Goal: Navigation & Orientation: Understand site structure

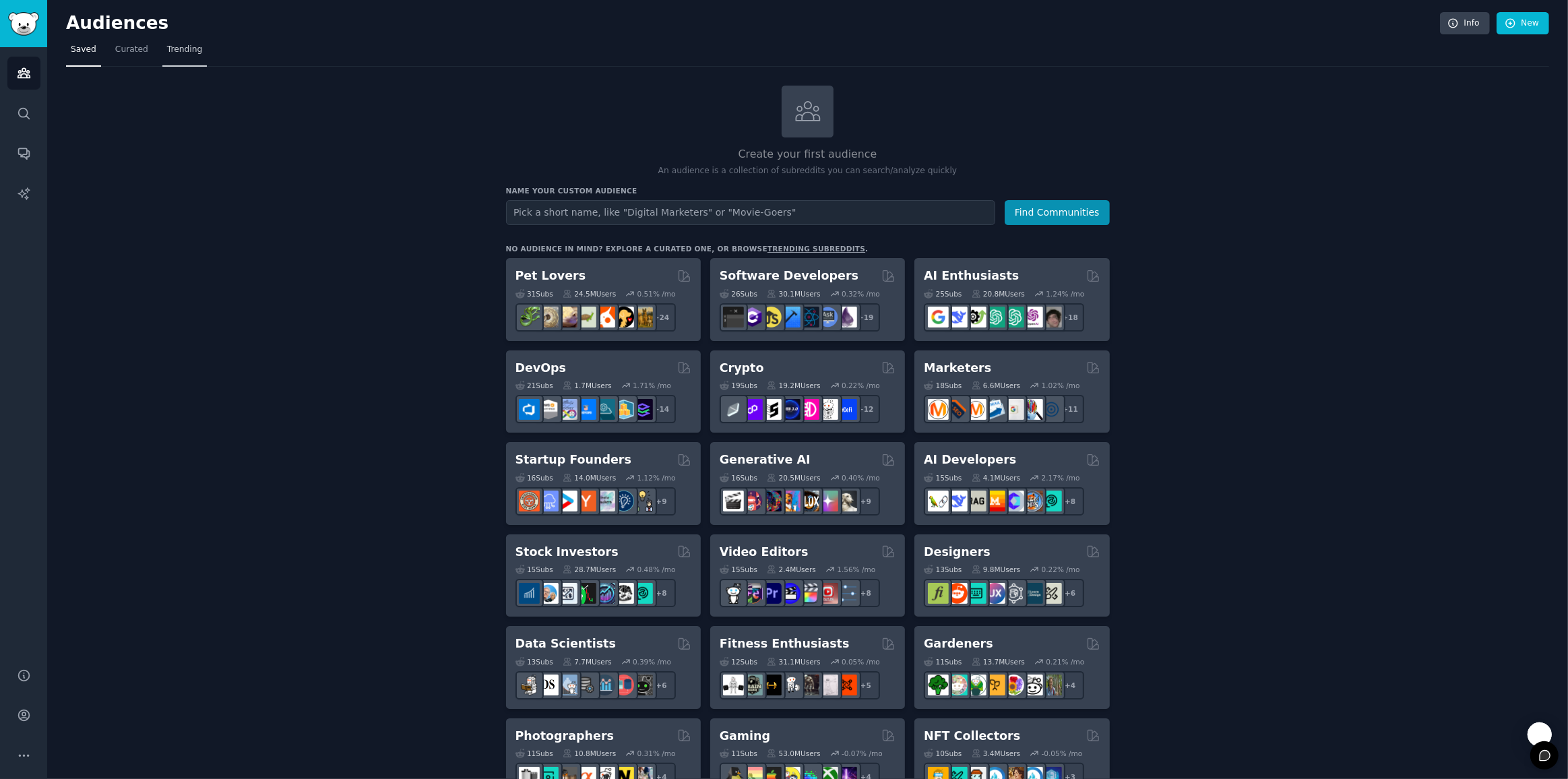
click at [170, 51] on span "Trending" at bounding box center [184, 50] width 35 height 12
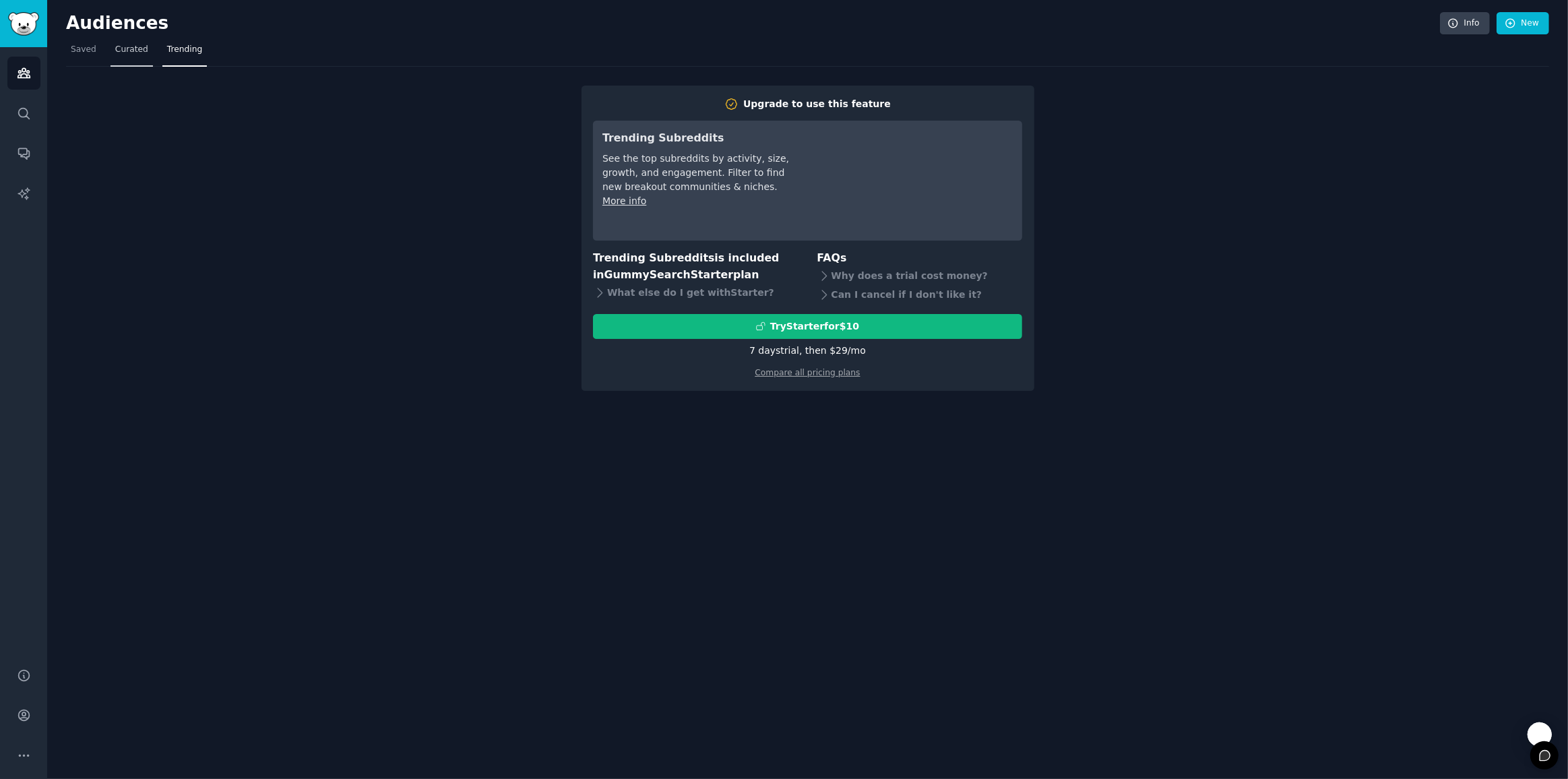
click at [130, 48] on span "Curated" at bounding box center [132, 50] width 33 height 12
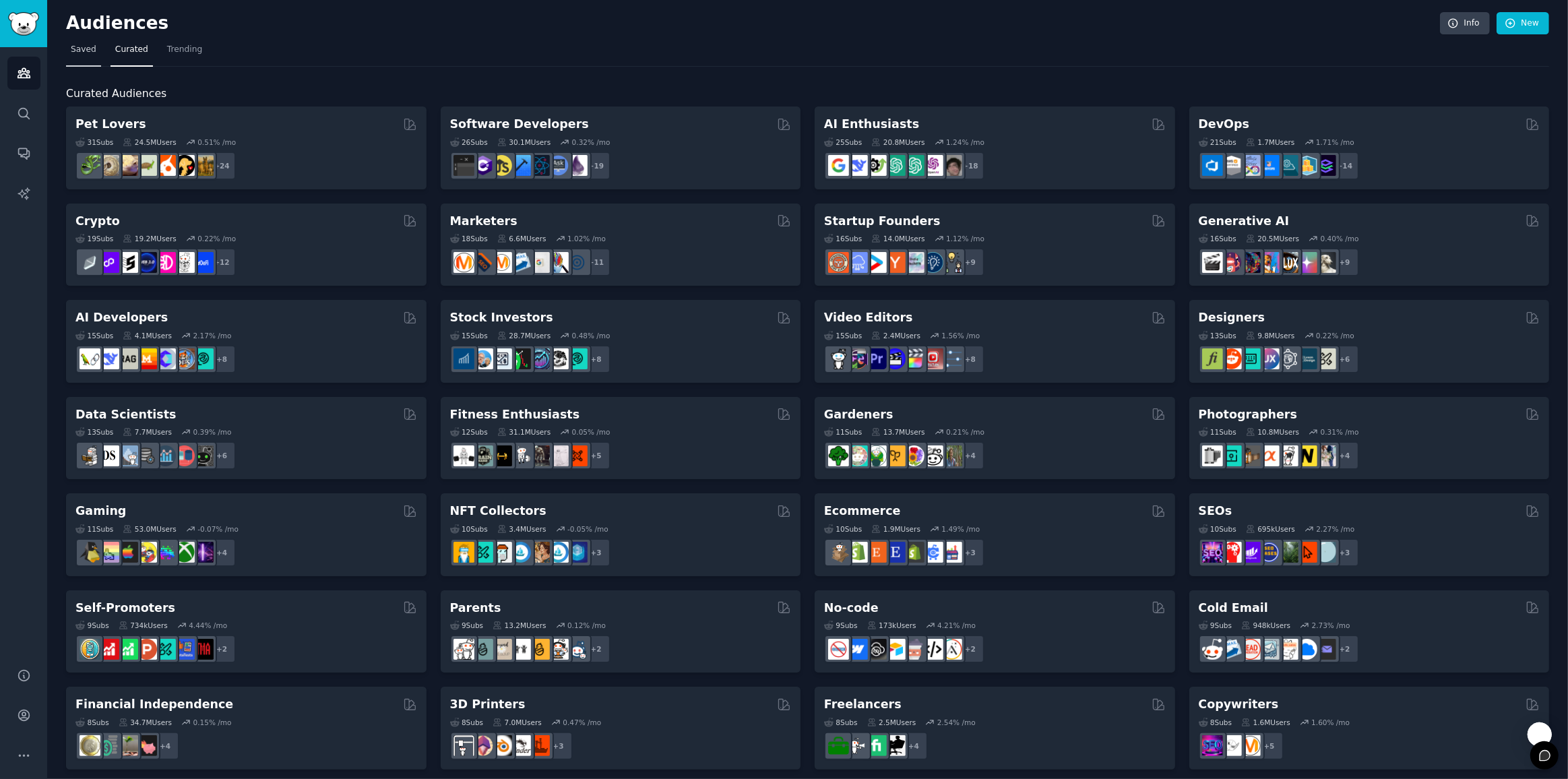
click at [82, 48] on span "Saved" at bounding box center [83, 50] width 25 height 12
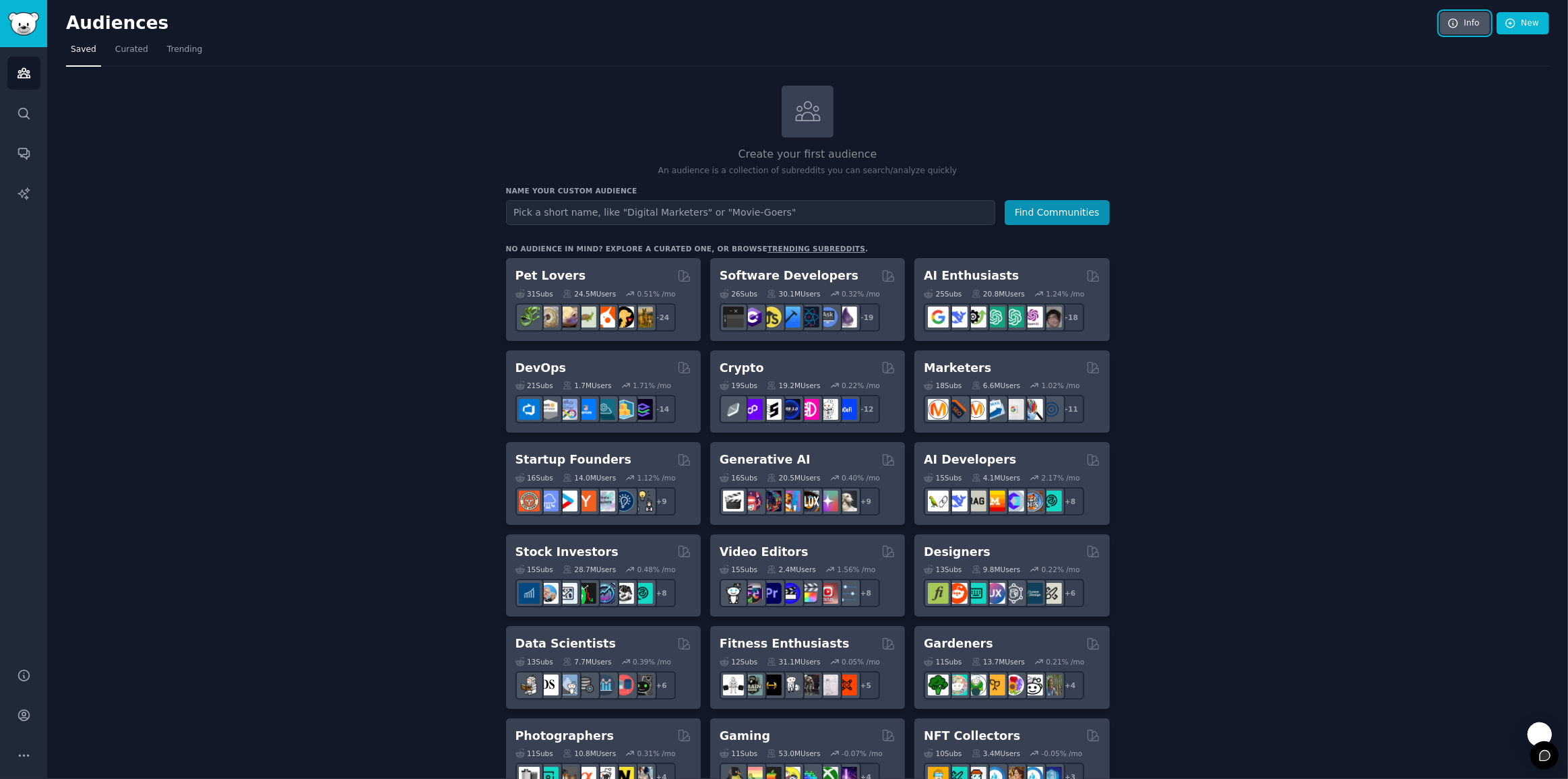
click at [1470, 25] on link "Info" at bounding box center [1464, 23] width 50 height 23
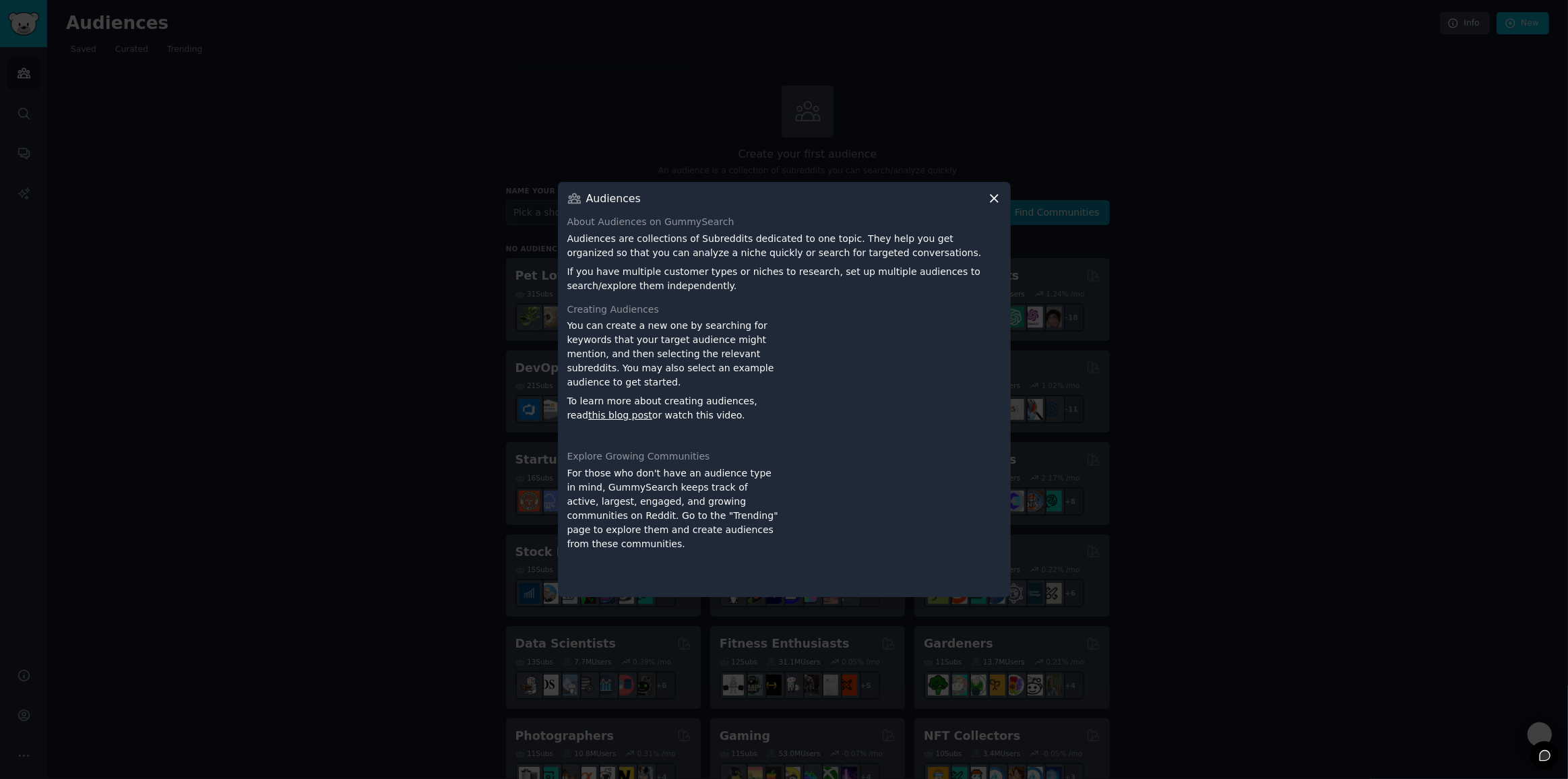
click at [993, 198] on icon at bounding box center [994, 199] width 8 height 8
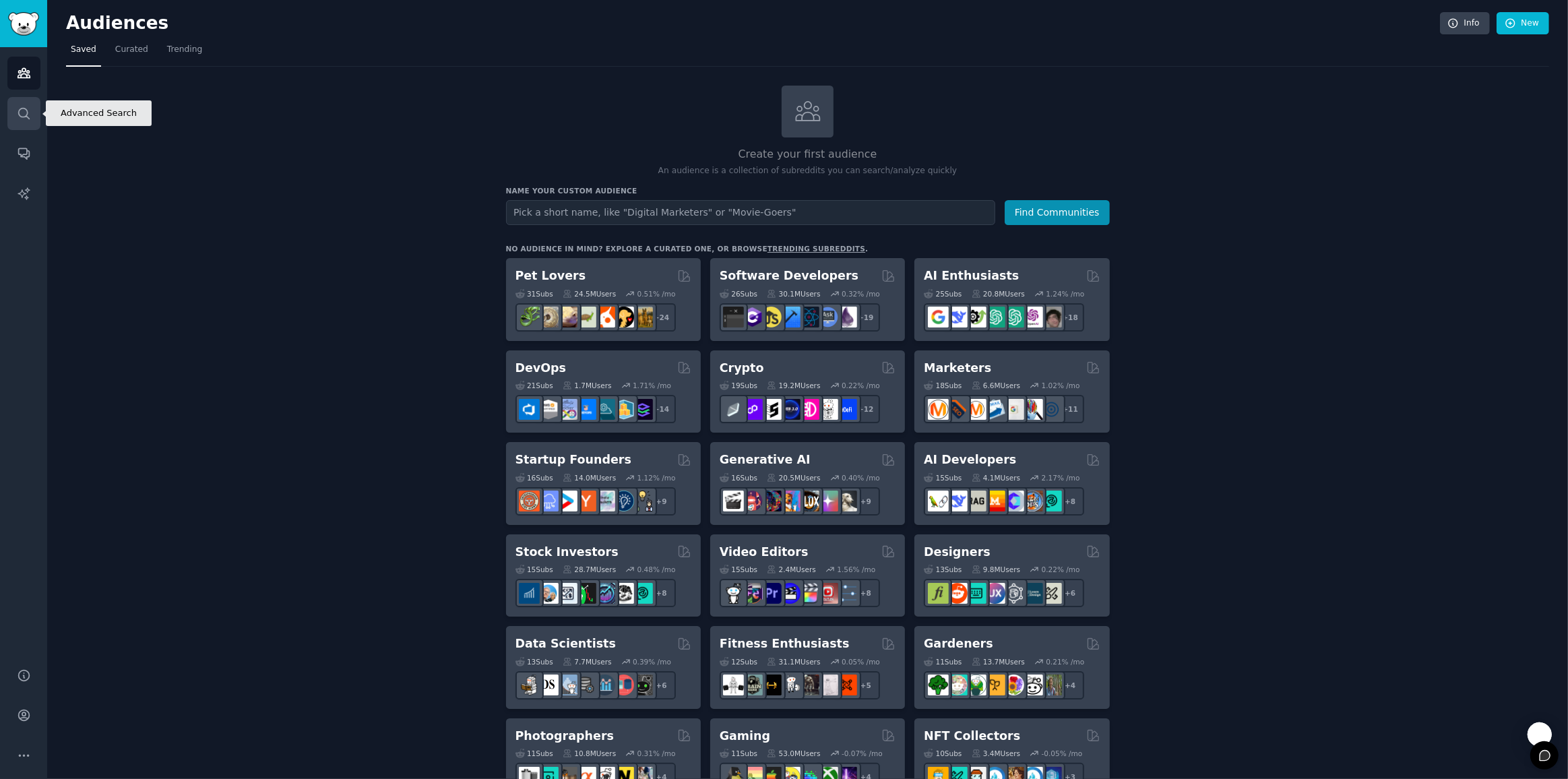
click at [39, 117] on link "Search" at bounding box center [24, 113] width 33 height 33
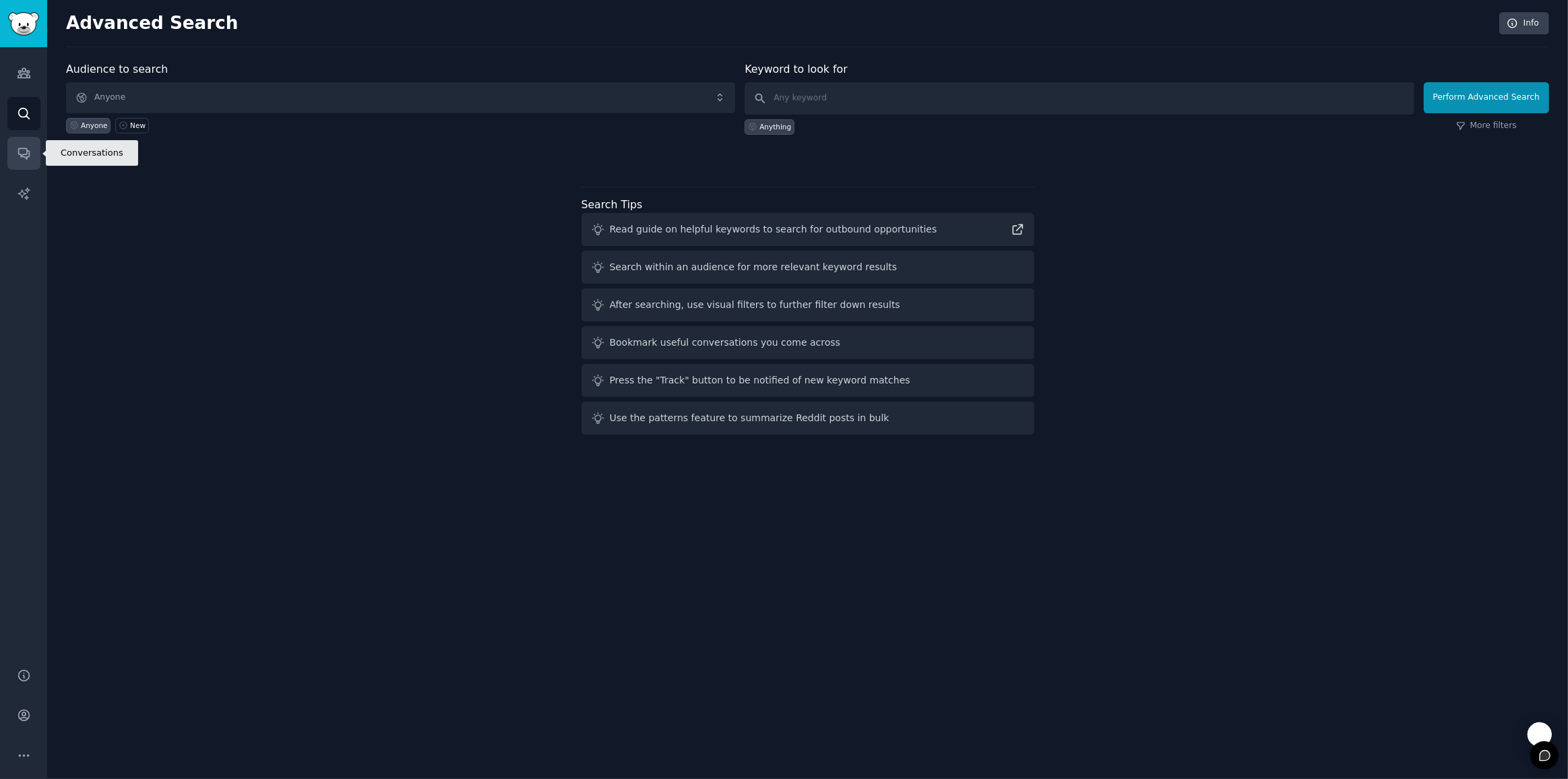
click at [30, 149] on icon "Sidebar" at bounding box center [24, 153] width 14 height 14
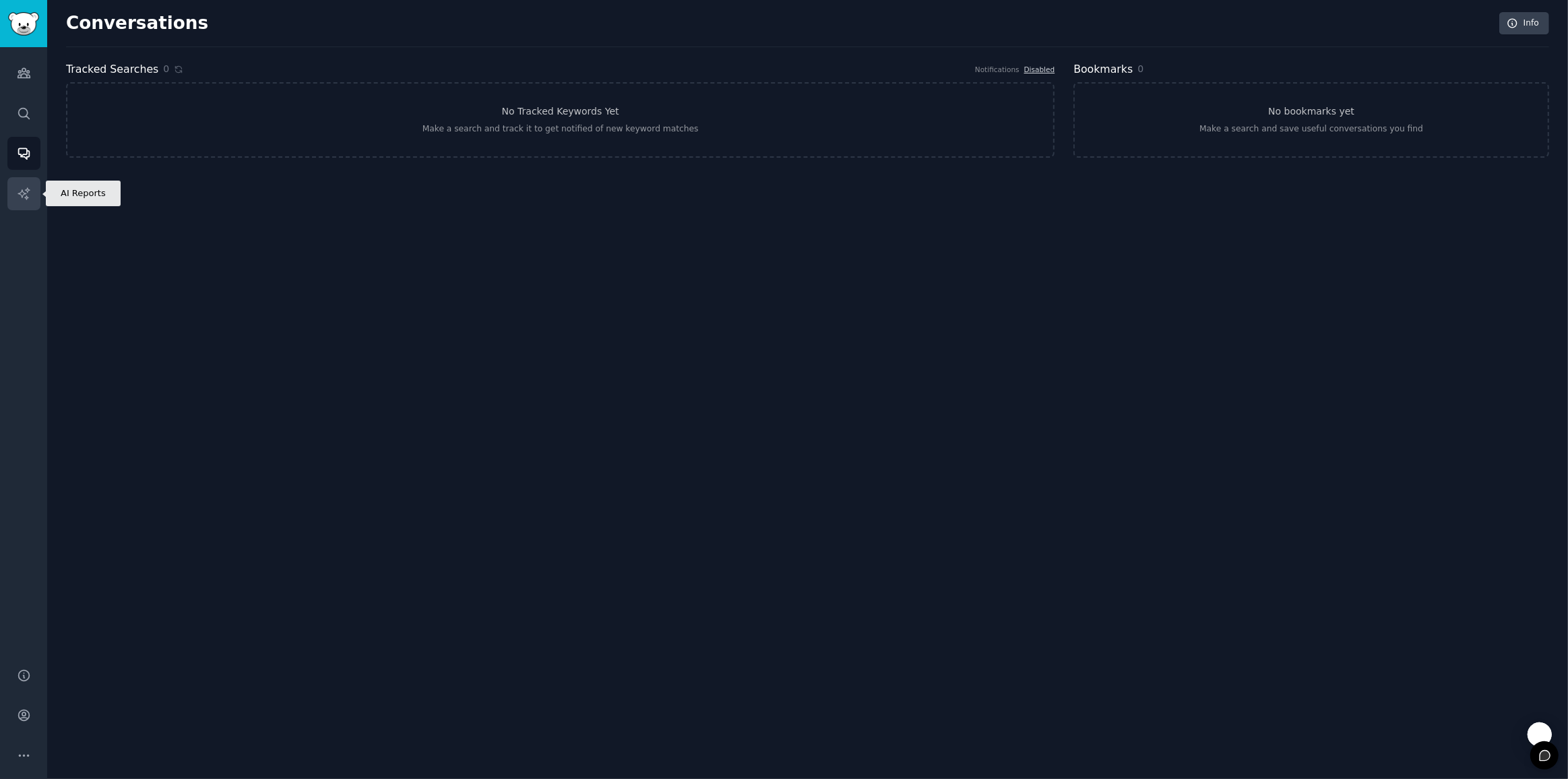
click at [31, 198] on link "AI Reports" at bounding box center [24, 193] width 33 height 33
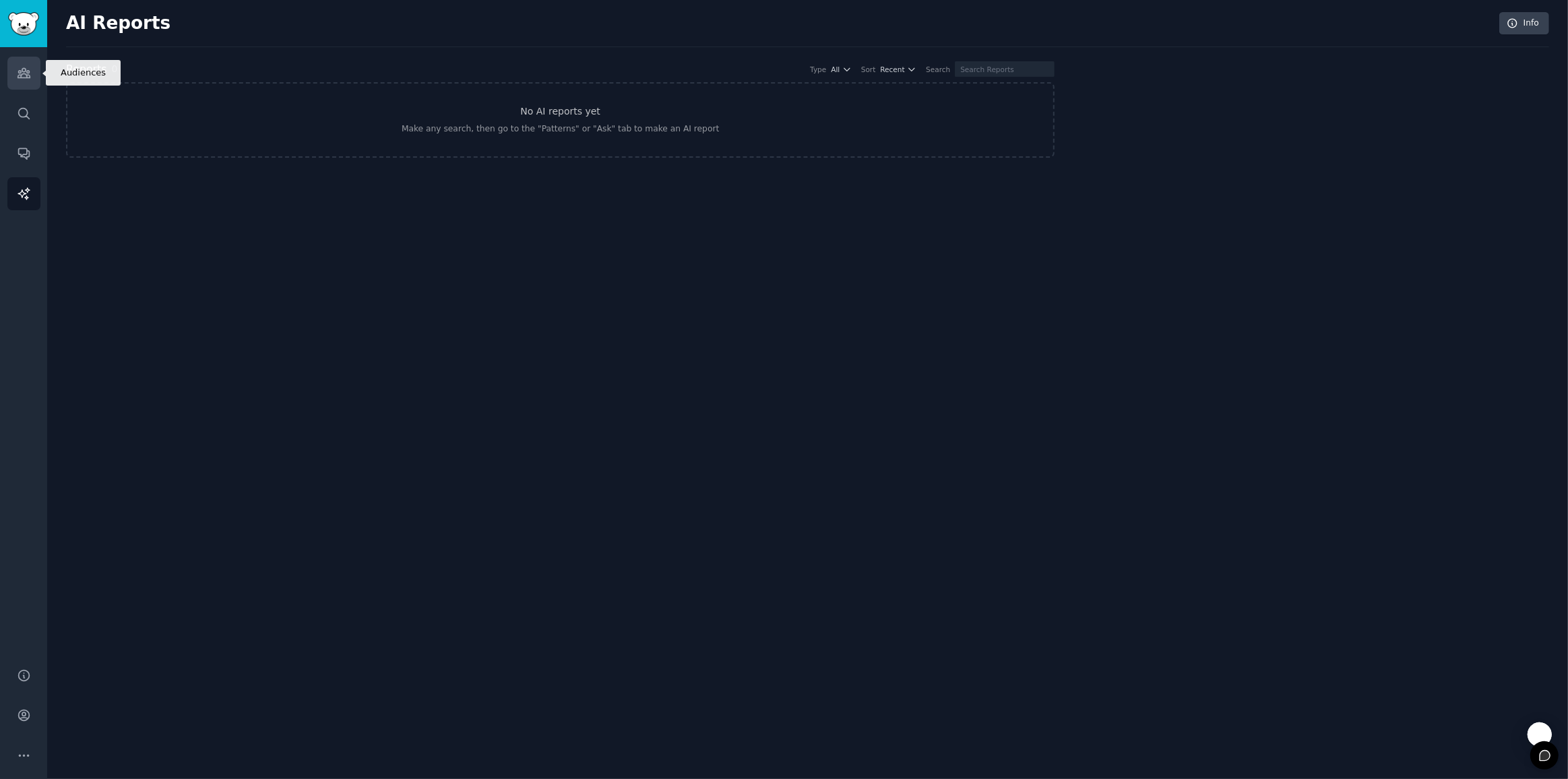
click at [28, 67] on icon "Sidebar" at bounding box center [24, 73] width 14 height 14
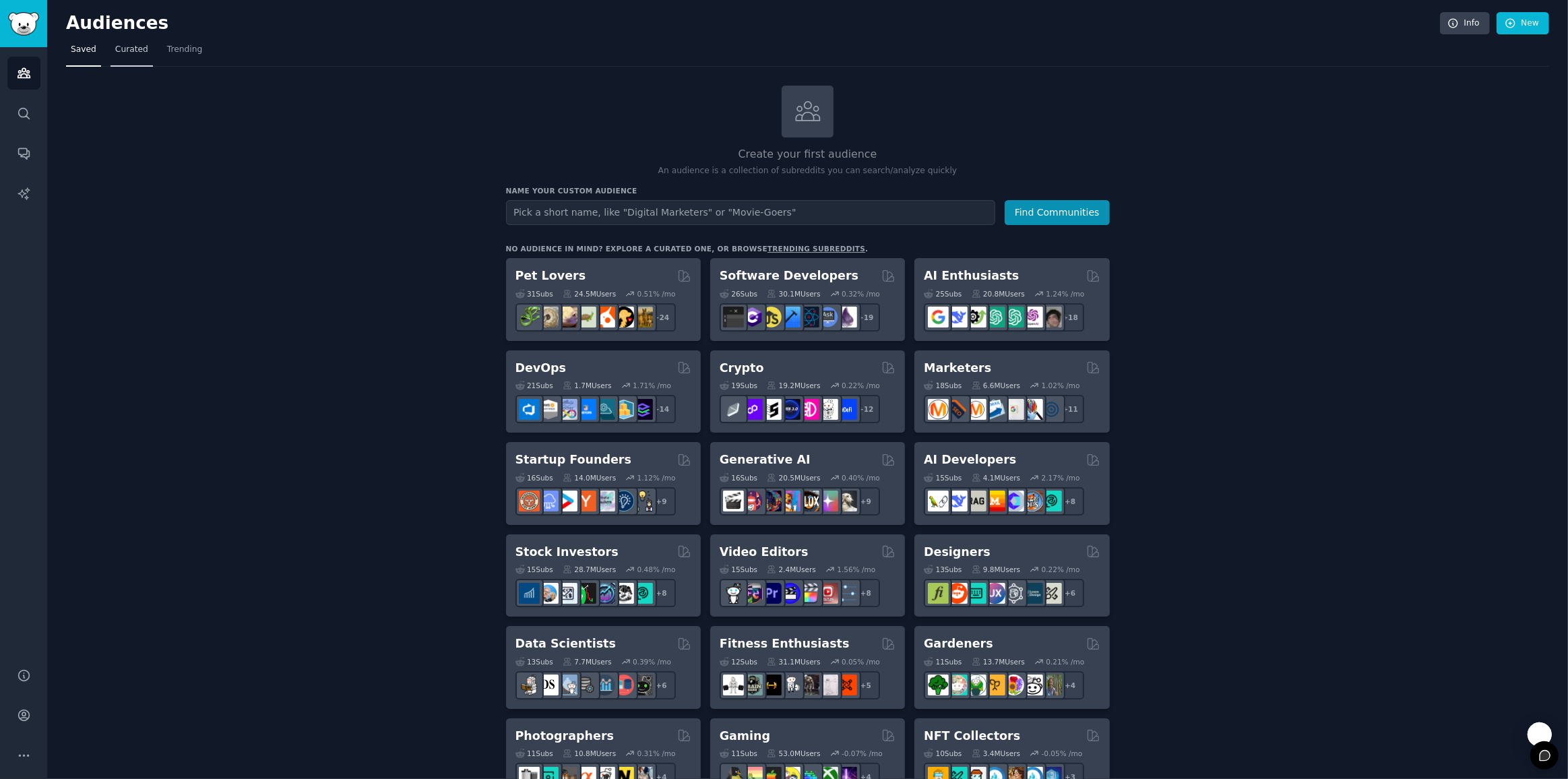
click at [116, 53] on span "Curated" at bounding box center [132, 50] width 33 height 12
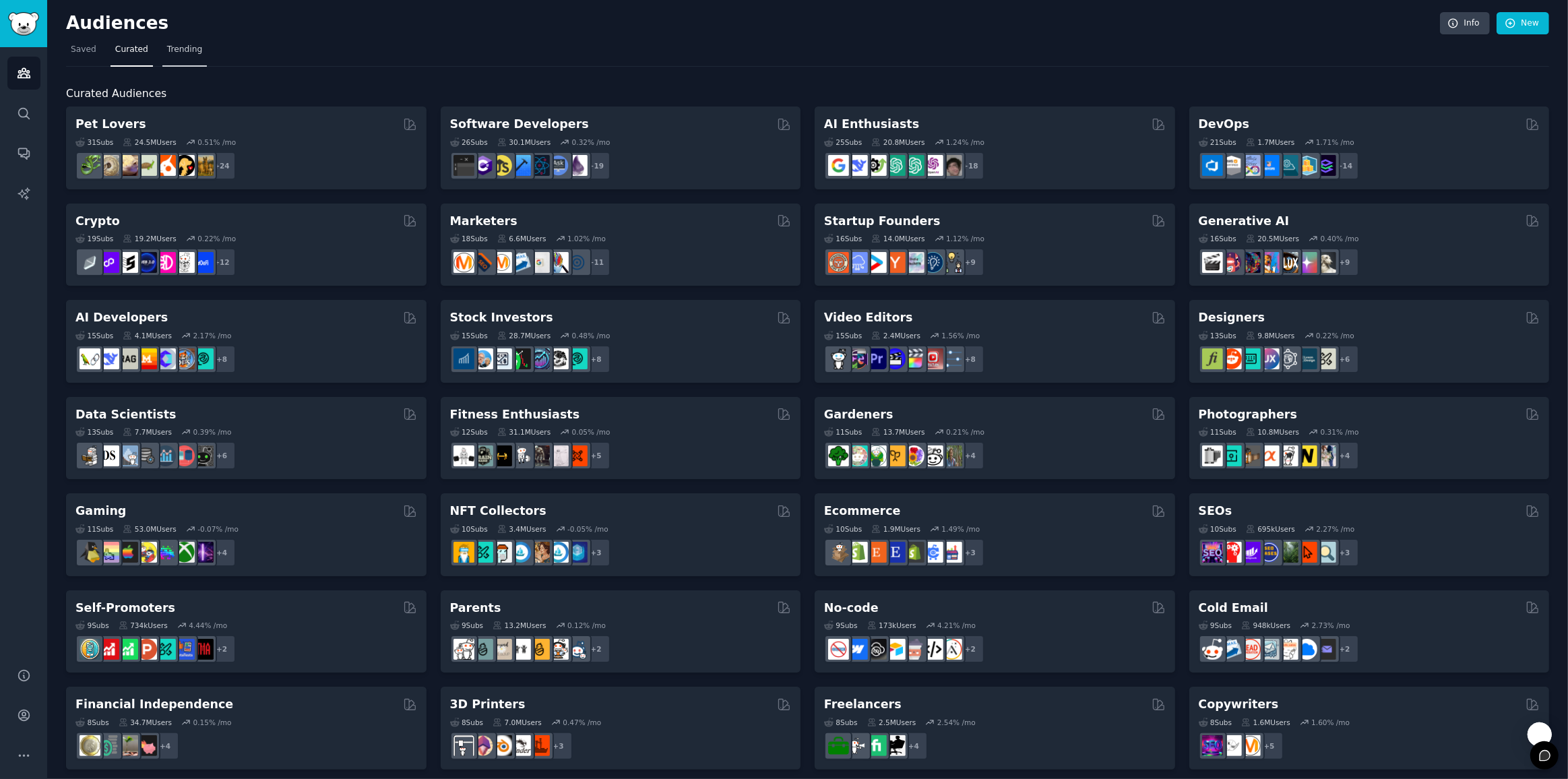
click at [188, 48] on span "Trending" at bounding box center [184, 50] width 35 height 12
